Goal: Complete application form

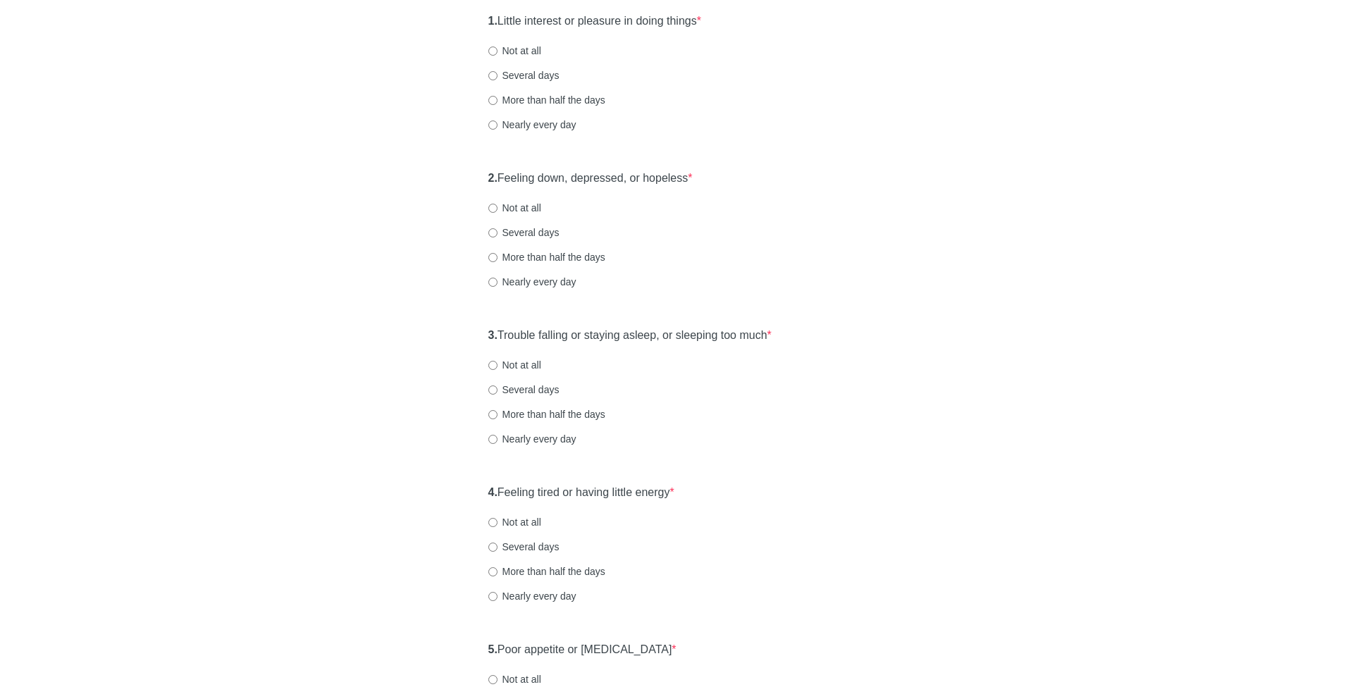
scroll to position [170, 0]
drag, startPoint x: 509, startPoint y: 18, endPoint x: 709, endPoint y: 18, distance: 199.4
click at [701, 18] on label "1. Little interest or pleasure in doing things *" at bounding box center [594, 21] width 213 height 16
click at [548, 108] on div "1. Little interest or pleasure in doing things * Not at all Several days More t…" at bounding box center [676, 79] width 391 height 147
click at [542, 104] on label "More than half the days" at bounding box center [546, 99] width 117 height 14
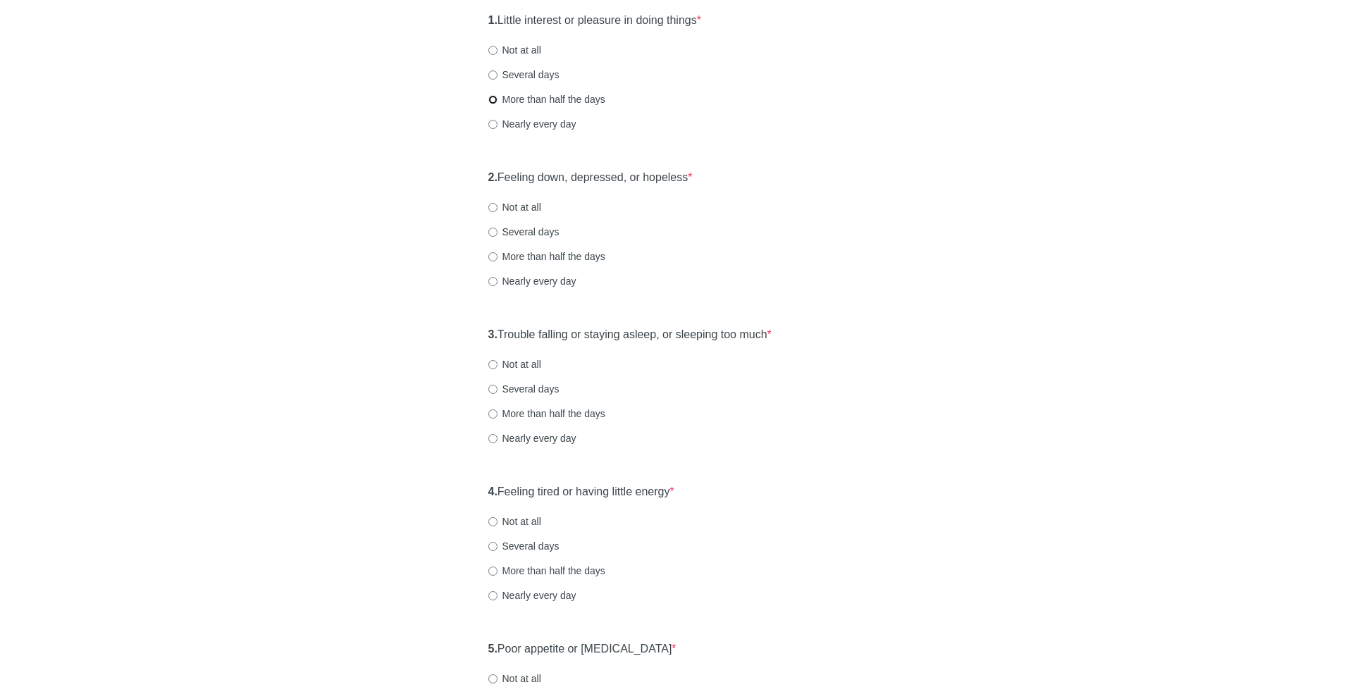
click at [497, 104] on input "More than half the days" at bounding box center [492, 99] width 9 height 9
radio input "true"
drag, startPoint x: 526, startPoint y: 179, endPoint x: 686, endPoint y: 179, distance: 160.0
click at [686, 179] on label "2. Feeling down, depressed, or hopeless *" at bounding box center [590, 178] width 204 height 16
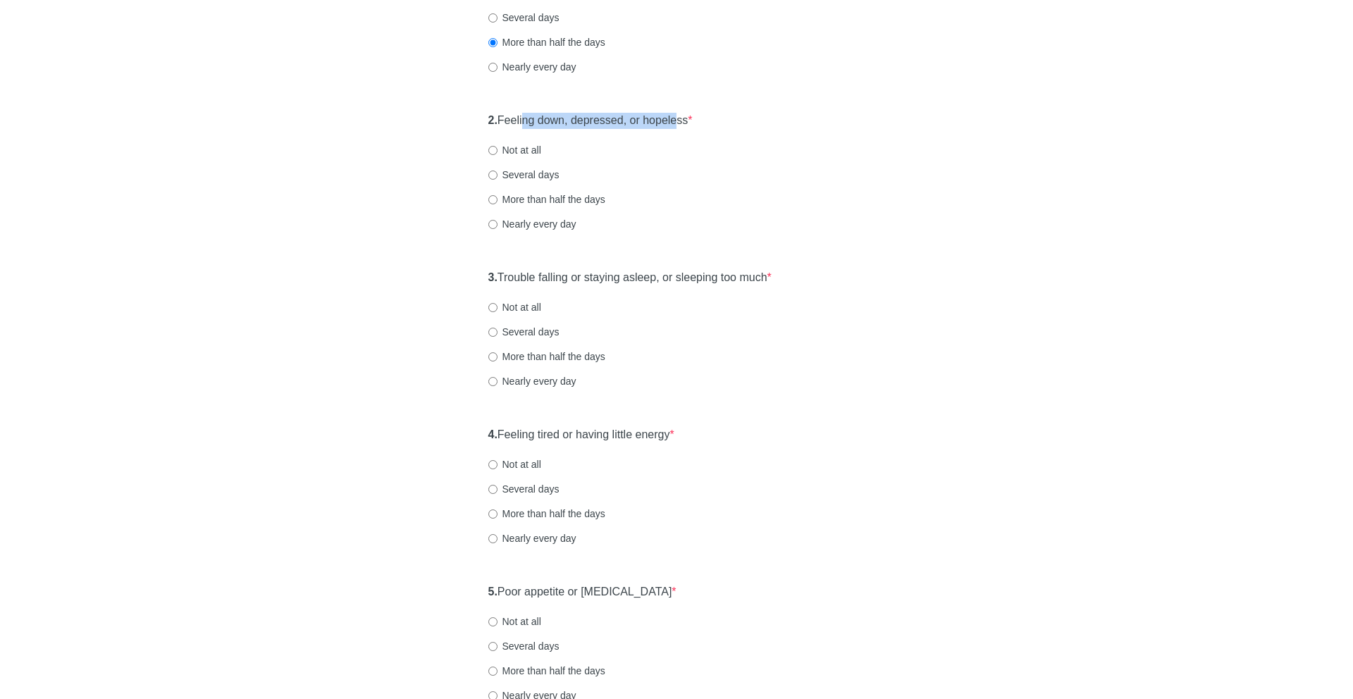
scroll to position [244, 0]
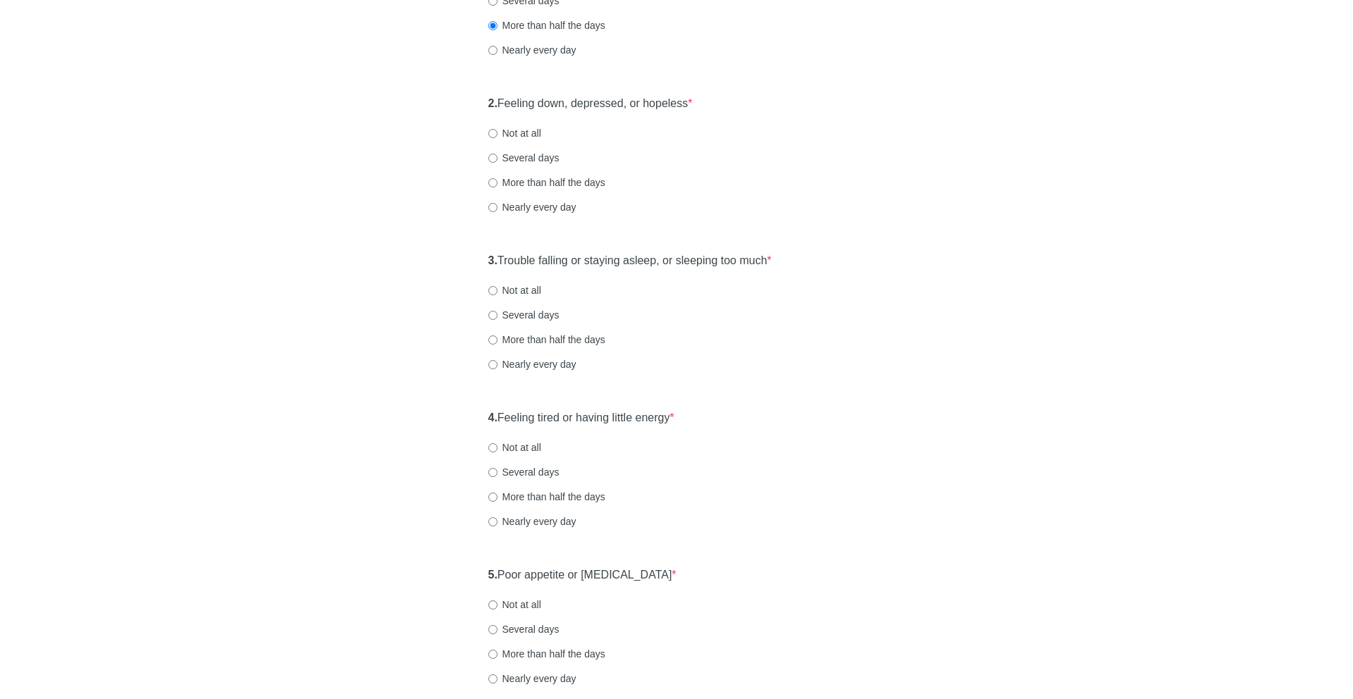
click at [567, 179] on label "More than half the days" at bounding box center [546, 182] width 117 height 14
click at [497, 179] on input "More than half the days" at bounding box center [492, 182] width 9 height 9
radio input "true"
drag, startPoint x: 507, startPoint y: 256, endPoint x: 857, endPoint y: 268, distance: 350.4
click at [857, 268] on div "3. Trouble falling or staying asleep, or sleeping too much * Not at all Several…" at bounding box center [676, 319] width 391 height 147
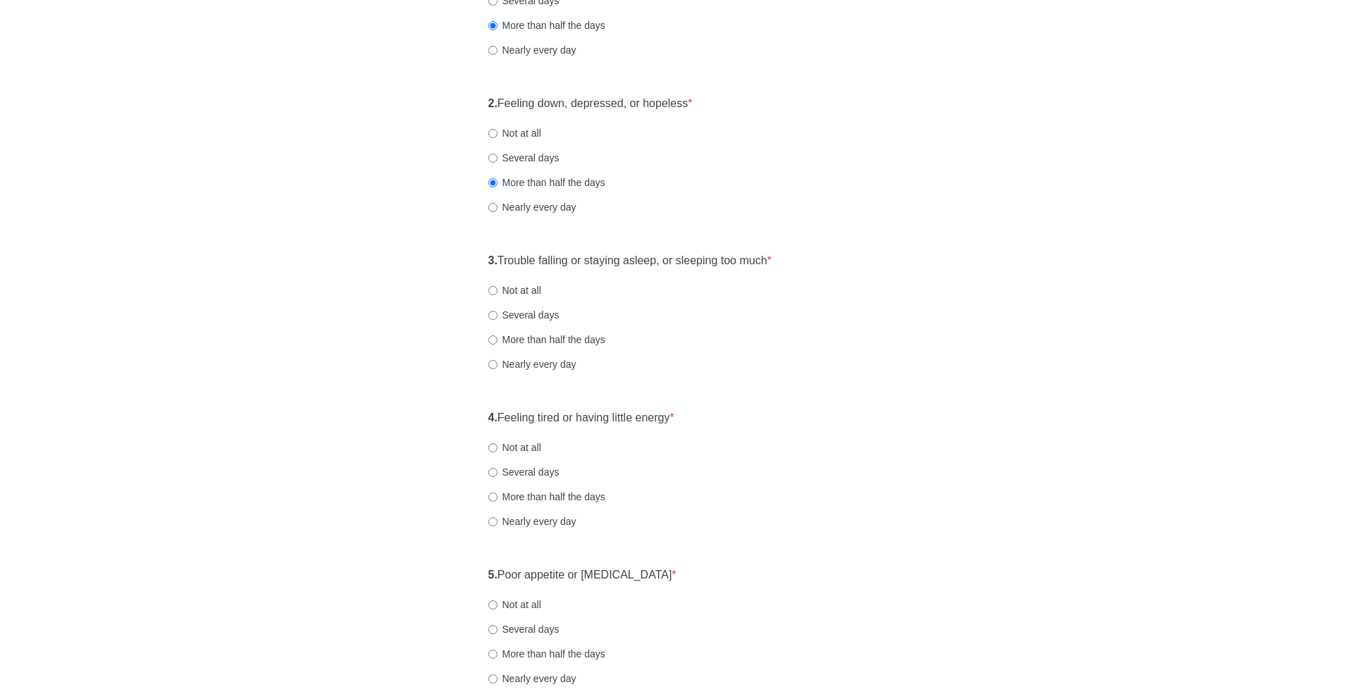
click at [538, 340] on label "More than half the days" at bounding box center [546, 340] width 117 height 14
click at [497, 340] on input "More than half the days" at bounding box center [492, 339] width 9 height 9
radio input "true"
drag, startPoint x: 521, startPoint y: 412, endPoint x: 724, endPoint y: 412, distance: 202.9
click at [720, 412] on div "4. Feeling tired or having little energy * Not at all Several days More than ha…" at bounding box center [676, 476] width 391 height 147
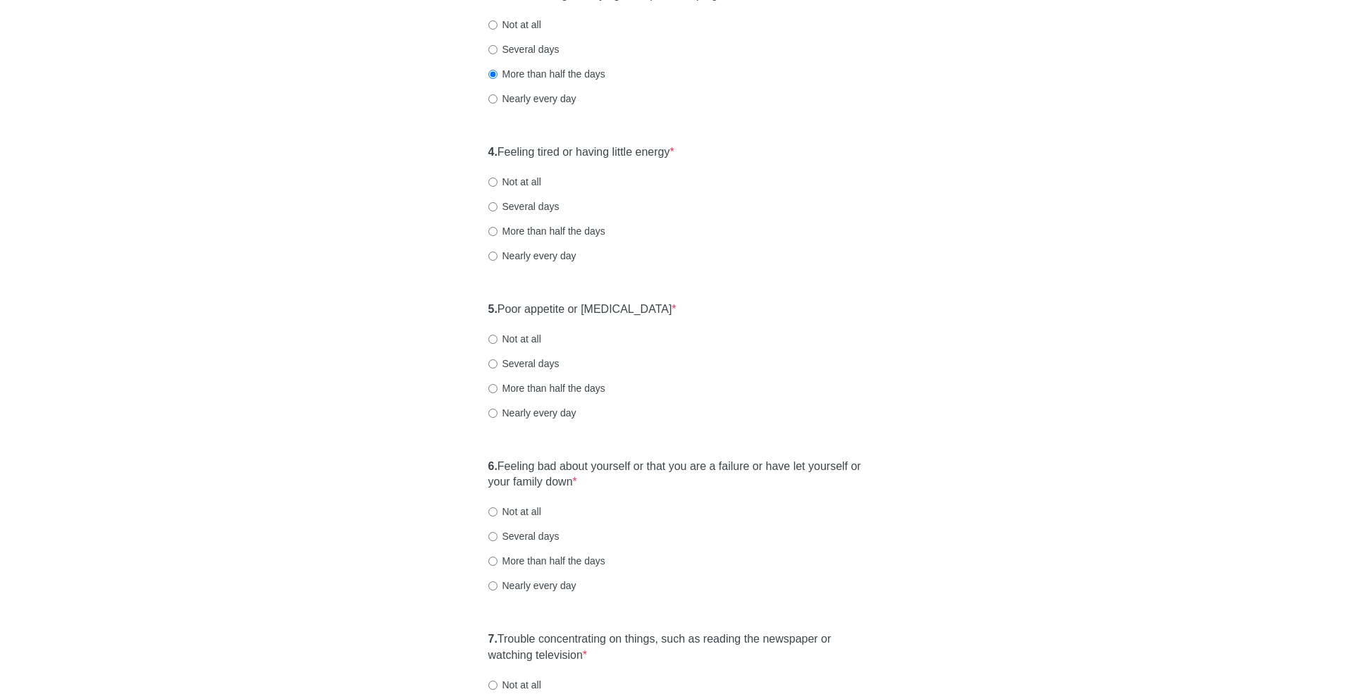
scroll to position [517, 0]
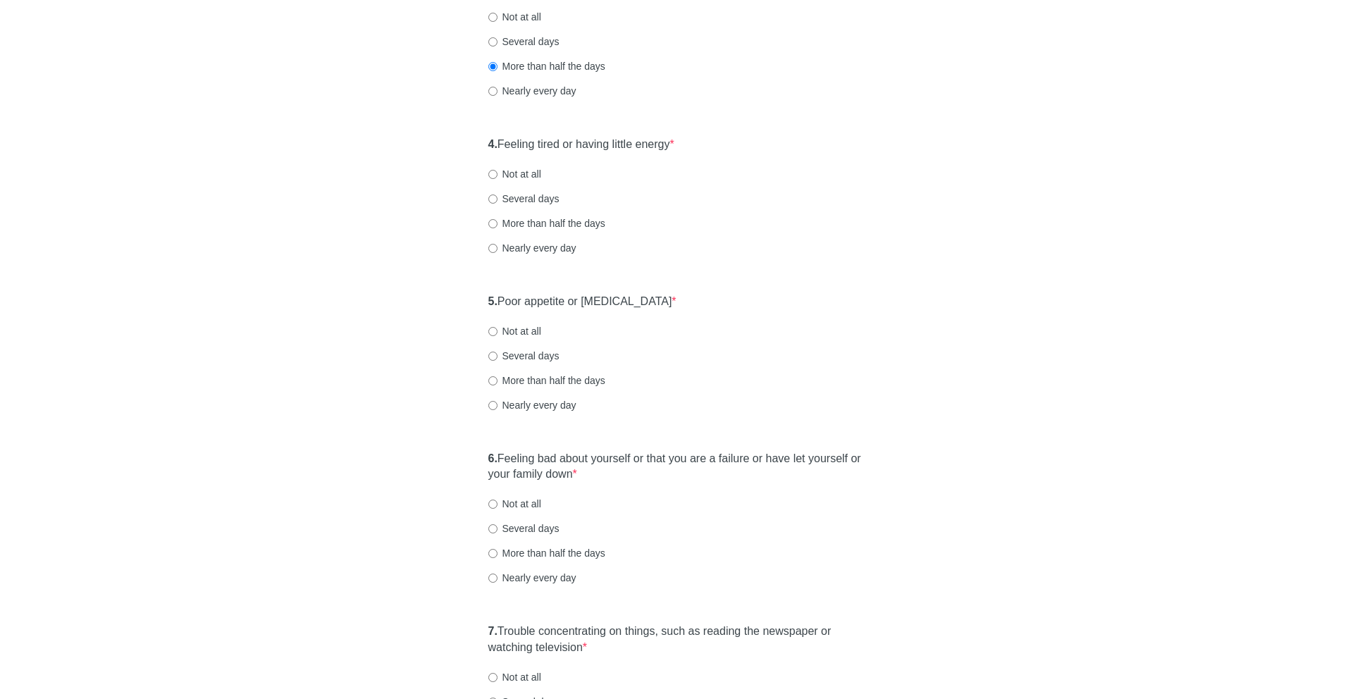
click at [548, 194] on label "Several days" at bounding box center [523, 199] width 71 height 14
click at [497, 194] on input "Several days" at bounding box center [492, 198] width 9 height 9
radio input "true"
drag, startPoint x: 538, startPoint y: 302, endPoint x: 783, endPoint y: 315, distance: 244.8
click at [762, 314] on div "5. Poor appetite or [MEDICAL_DATA] * Not at all Several days More than half the…" at bounding box center [676, 360] width 391 height 147
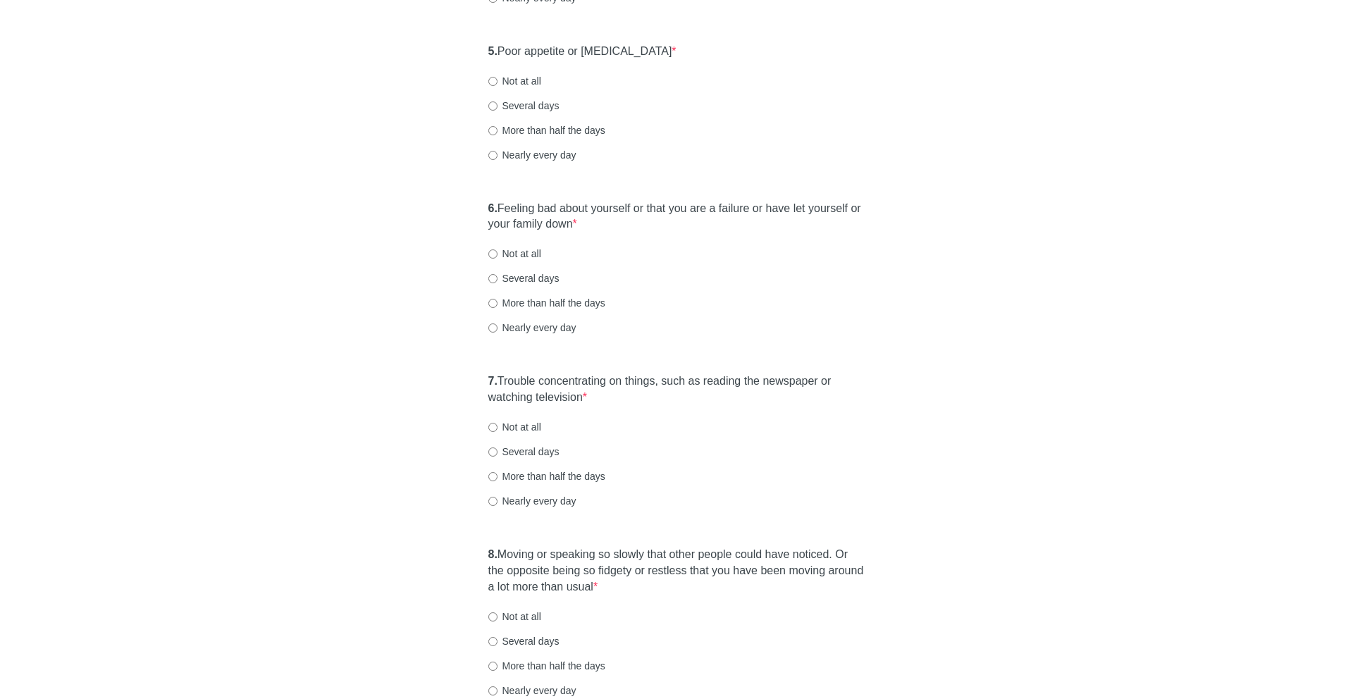
scroll to position [764, 0]
click at [531, 130] on label "More than half the days" at bounding box center [546, 134] width 117 height 14
click at [497, 130] on input "More than half the days" at bounding box center [492, 134] width 9 height 9
radio input "true"
drag, startPoint x: 538, startPoint y: 212, endPoint x: 609, endPoint y: 237, distance: 75.6
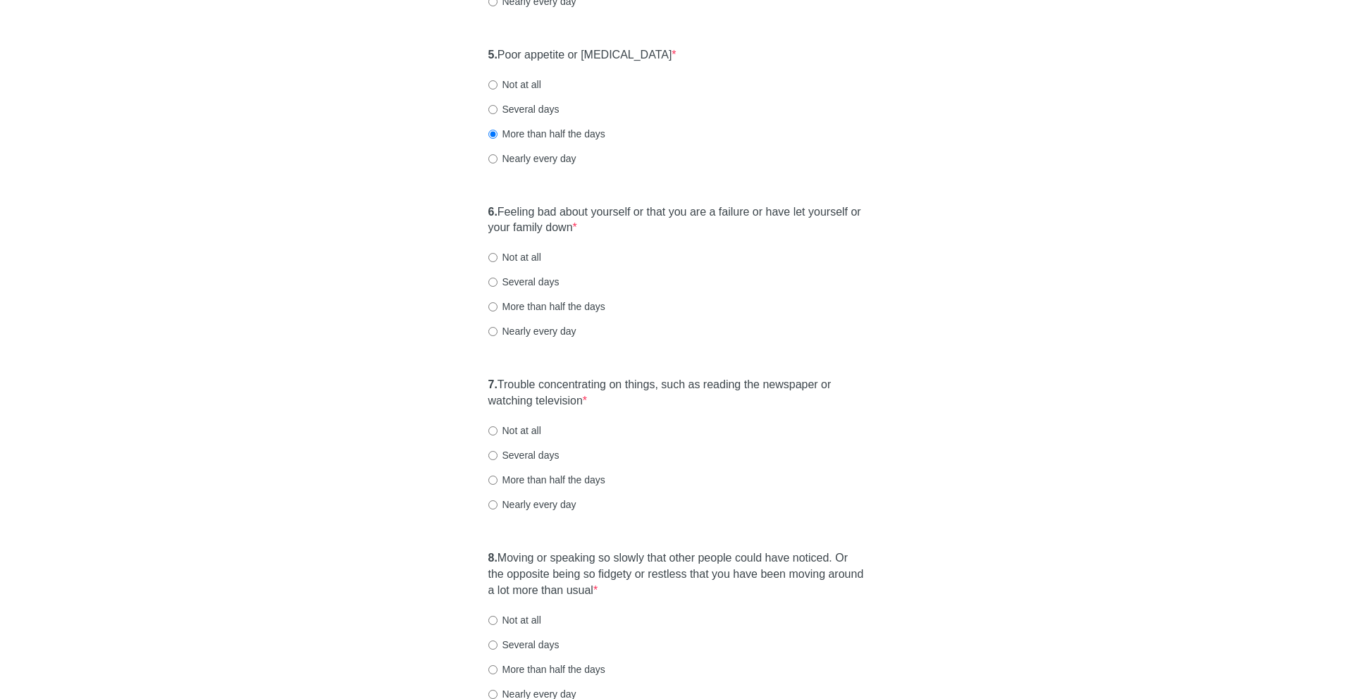
click at [610, 237] on div "6. Feeling bad about yourself or that you are a failure or have let yourself or…" at bounding box center [676, 278] width 391 height 163
click at [541, 308] on label "More than half the days" at bounding box center [546, 306] width 117 height 14
click at [497, 308] on input "More than half the days" at bounding box center [492, 306] width 9 height 9
radio input "true"
drag, startPoint x: 555, startPoint y: 381, endPoint x: 582, endPoint y: 409, distance: 39.4
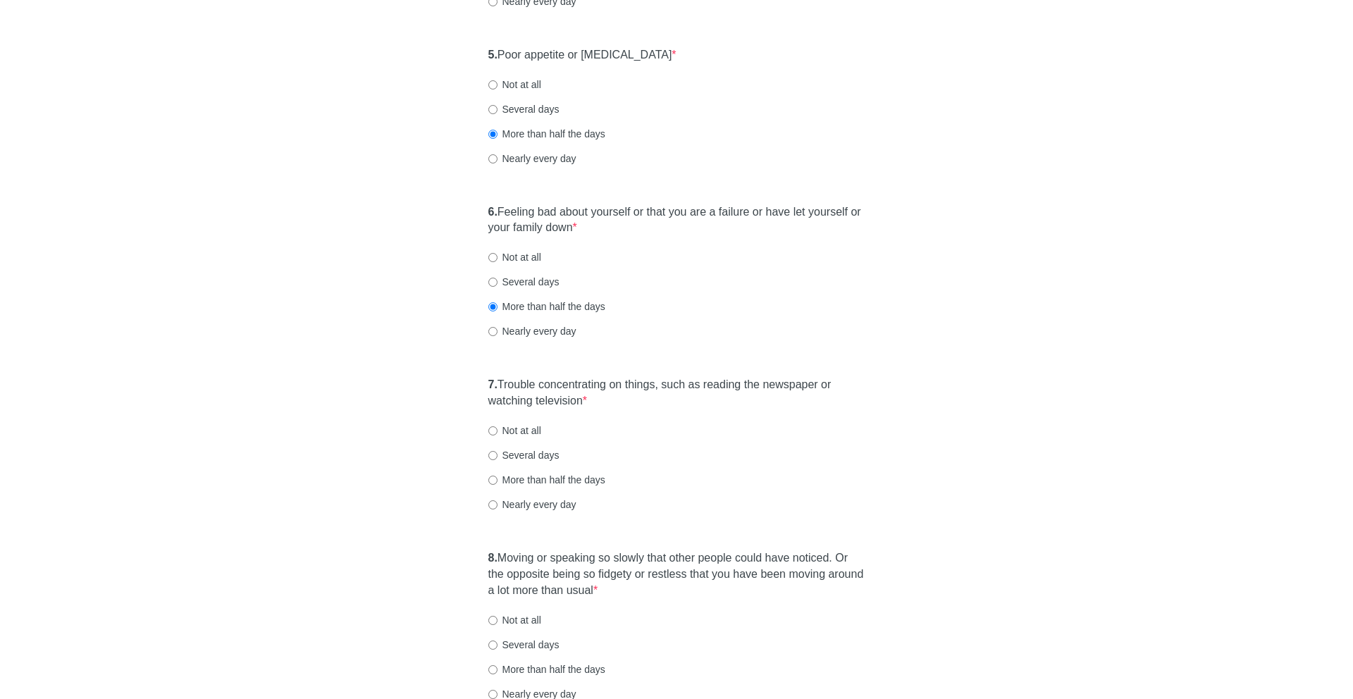
click at [582, 409] on div "7. Trouble concentrating on things, such as reading the newspaper or watching t…" at bounding box center [676, 451] width 391 height 163
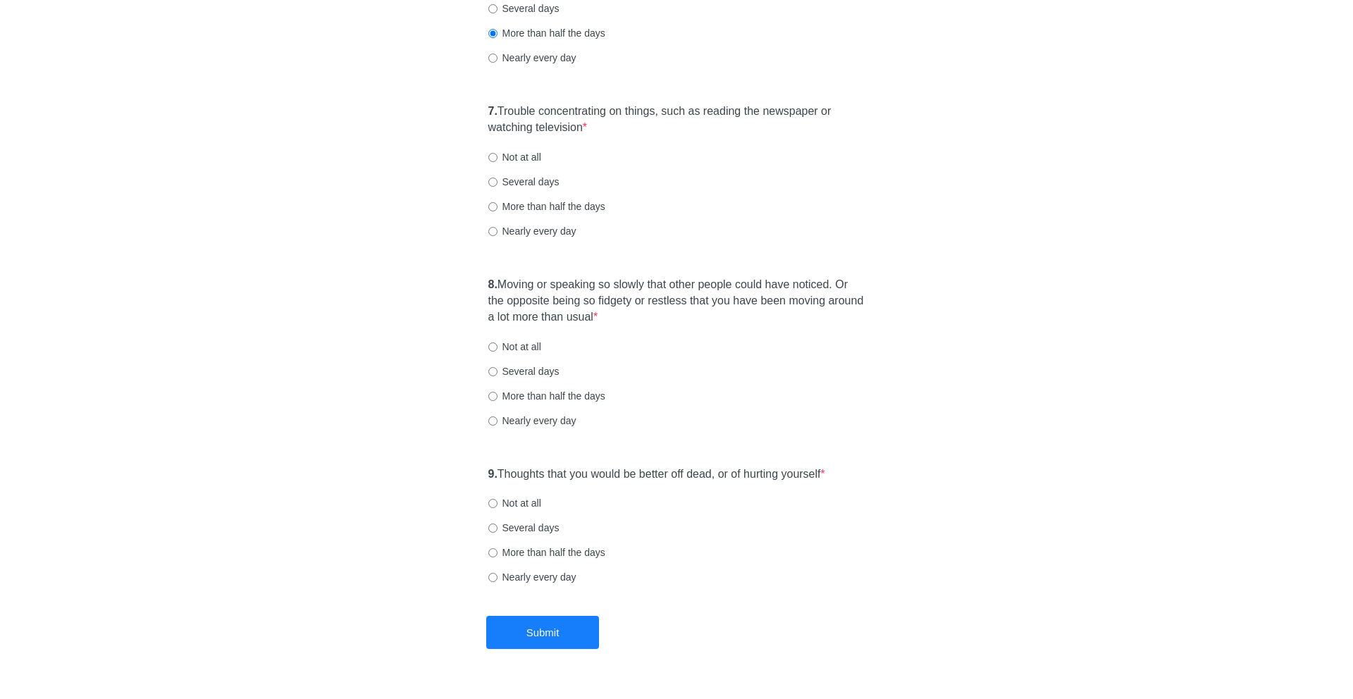
scroll to position [1038, 0]
click at [550, 185] on label "Several days" at bounding box center [523, 181] width 71 height 14
click at [497, 185] on input "Several days" at bounding box center [492, 181] width 9 height 9
radio input "true"
drag, startPoint x: 555, startPoint y: 280, endPoint x: 594, endPoint y: 328, distance: 61.6
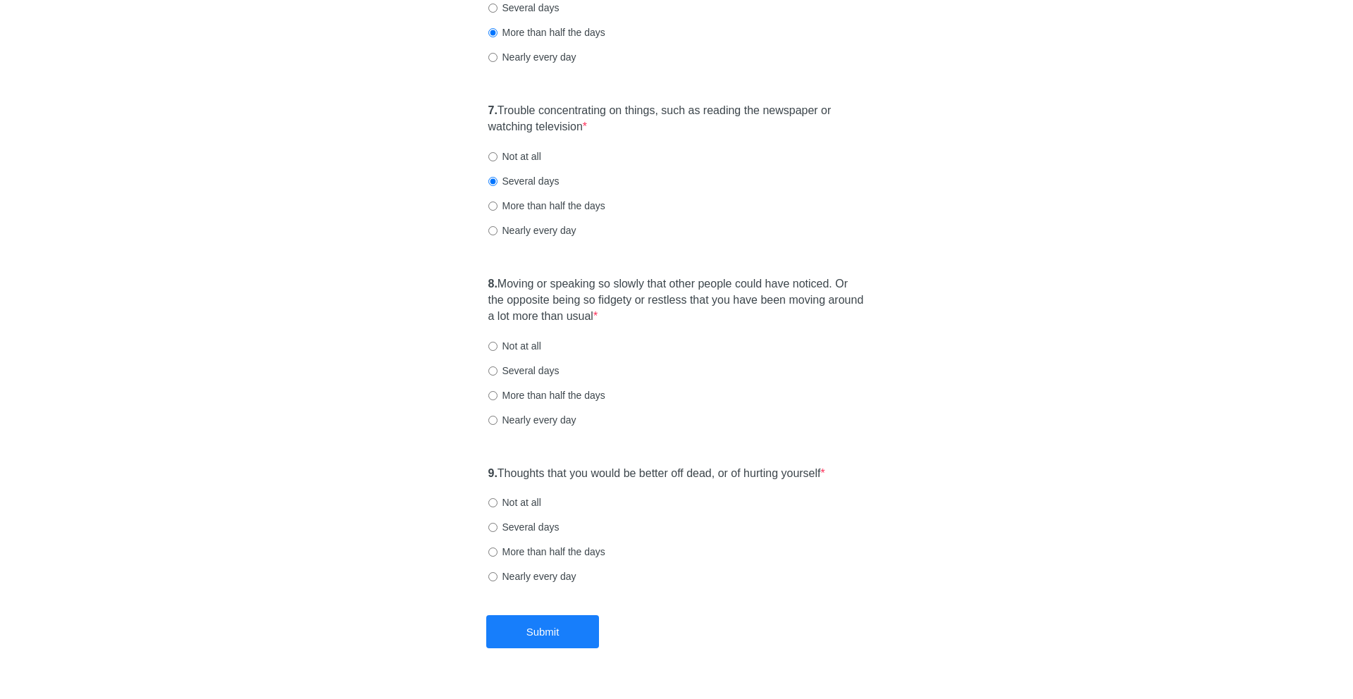
click at [594, 328] on div "8. Moving or speaking so slowly that other people could have noticed. Or the op…" at bounding box center [676, 358] width 391 height 179
click at [547, 367] on label "Several days" at bounding box center [523, 371] width 71 height 14
click at [497, 367] on input "Several days" at bounding box center [492, 370] width 9 height 9
radio input "true"
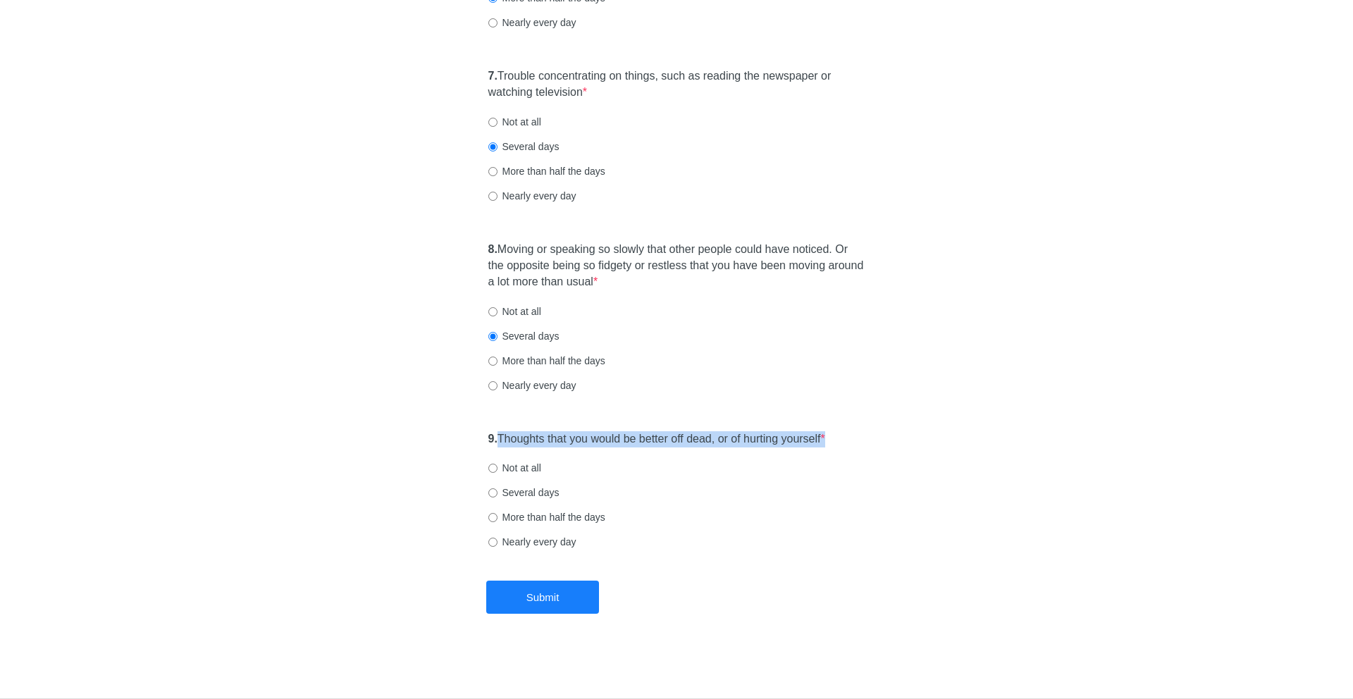
drag, startPoint x: 502, startPoint y: 439, endPoint x: 848, endPoint y: 438, distance: 346.7
click at [848, 438] on div "9. Thoughts that you would be better off dead, or of hurting yourself * Not at …" at bounding box center [676, 497] width 391 height 147
click at [532, 467] on label "Not at all" at bounding box center [514, 468] width 53 height 14
click at [497, 467] on input "Not at all" at bounding box center [492, 468] width 9 height 9
radio input "true"
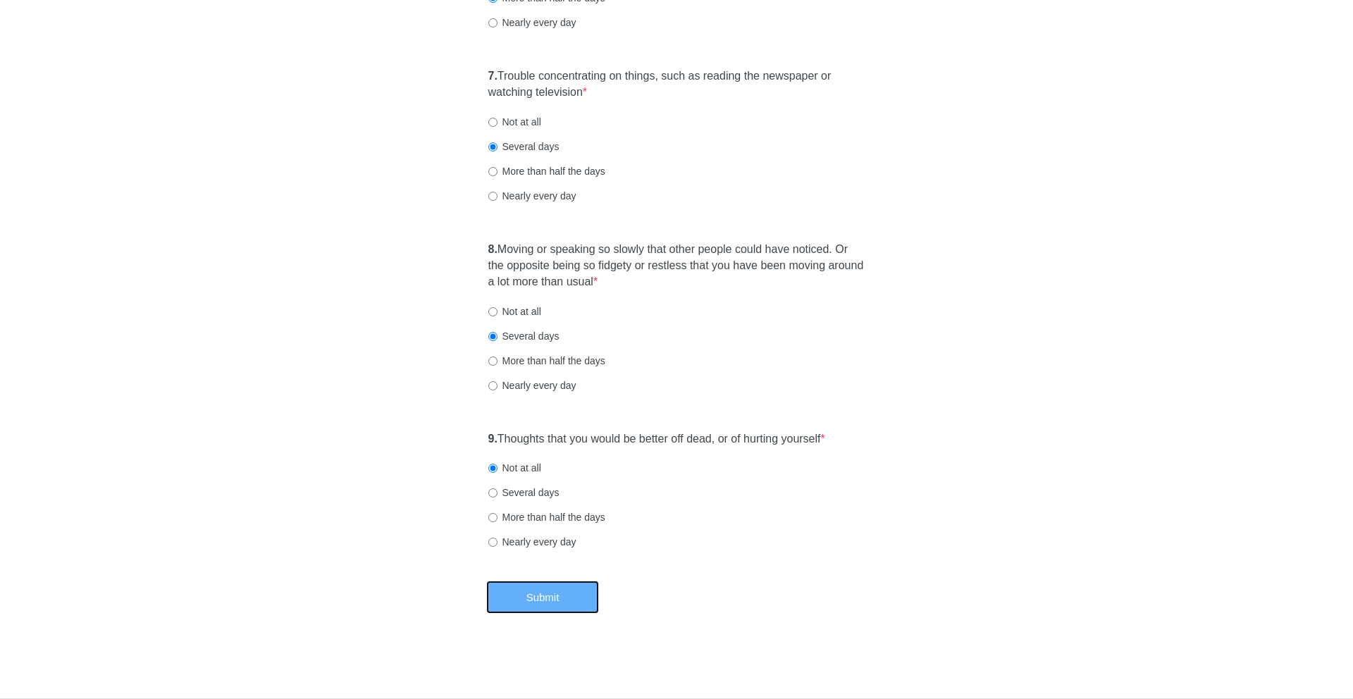
click at [551, 588] on button "Submit" at bounding box center [542, 597] width 113 height 33
